Goal: Navigation & Orientation: Find specific page/section

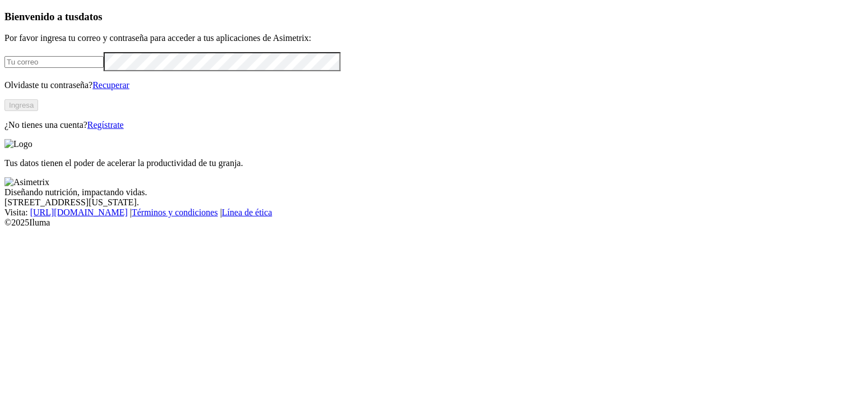
type input "[PERSON_NAME][EMAIL_ADDRESS][PERSON_NAME][DOMAIN_NAME]"
click at [38, 111] on button "Ingresa" at bounding box center [21, 105] width 34 height 12
